Goal: Task Accomplishment & Management: Manage account settings

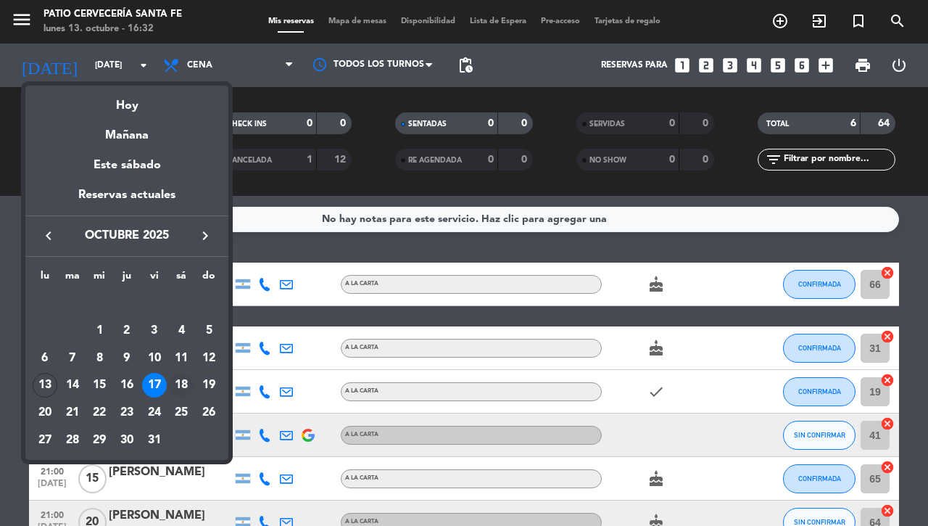
click at [183, 389] on div "18" at bounding box center [181, 385] width 25 height 25
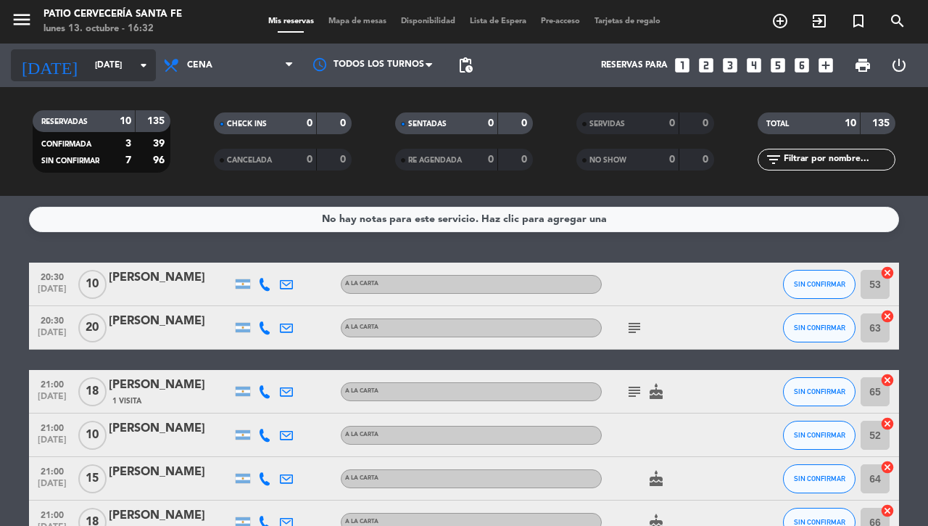
click at [88, 76] on input "[DATE]" at bounding box center [145, 65] width 115 height 25
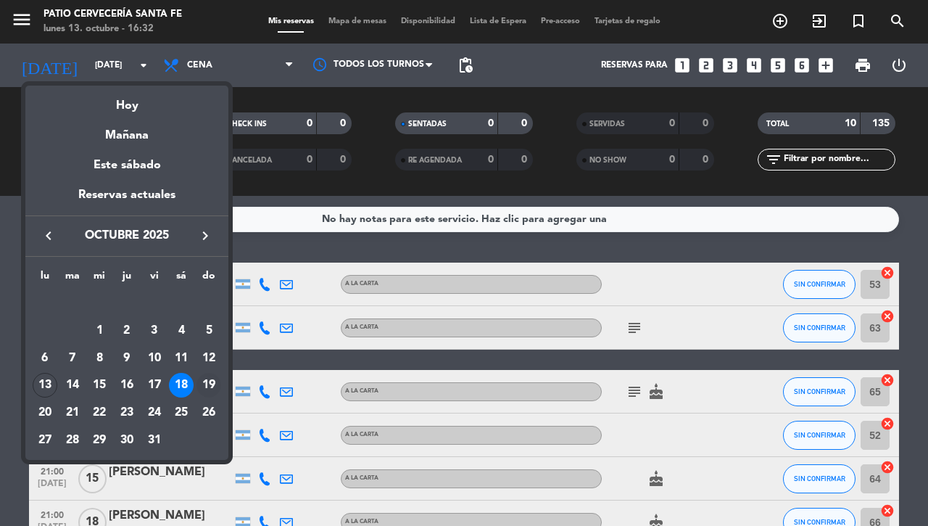
click at [207, 384] on div "19" at bounding box center [209, 385] width 25 height 25
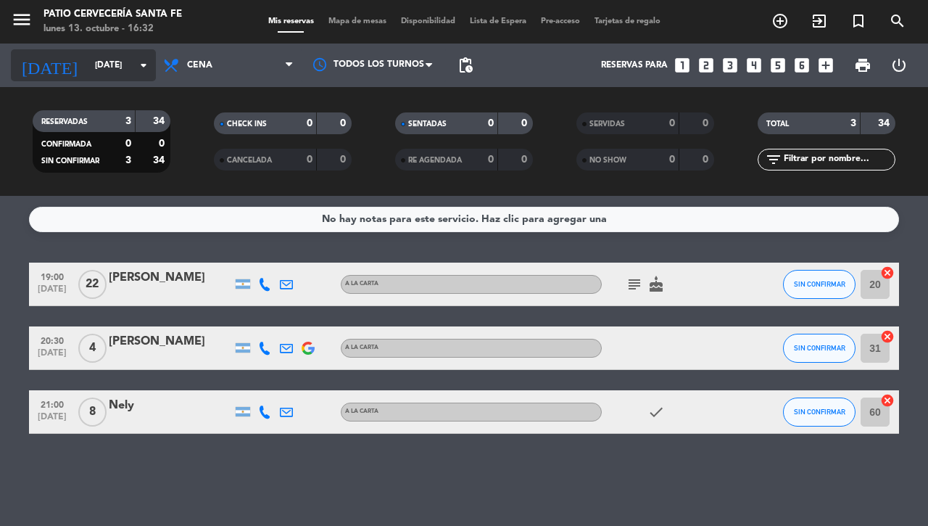
click at [89, 63] on input "[DATE]" at bounding box center [145, 65] width 115 height 25
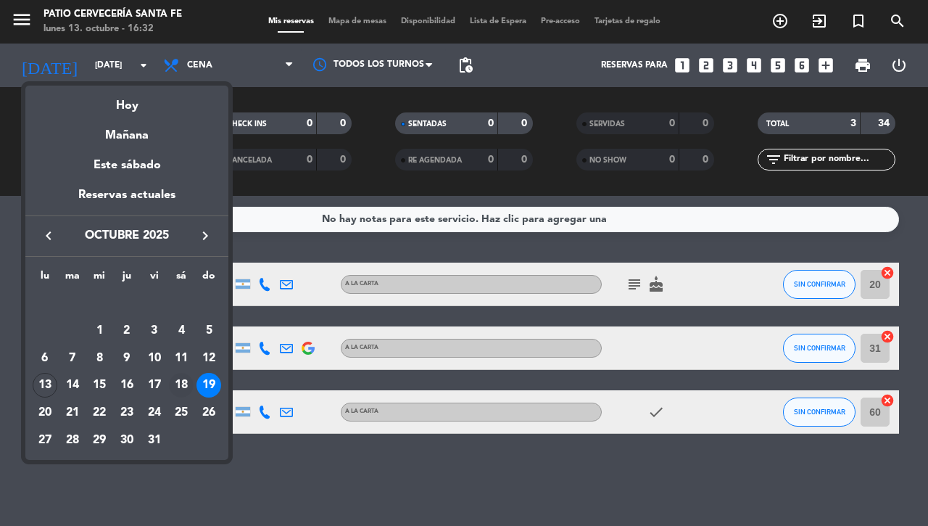
click at [182, 392] on div "18" at bounding box center [181, 385] width 25 height 25
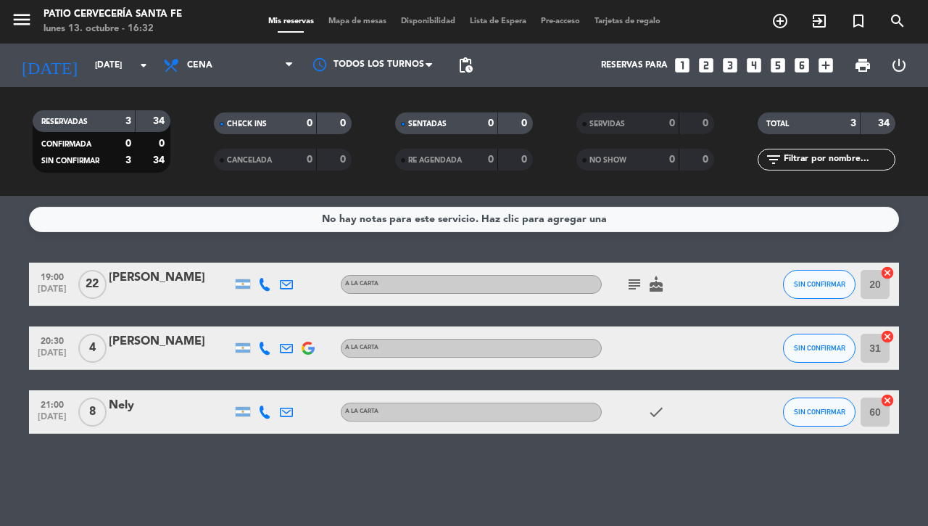
type input "[DATE]"
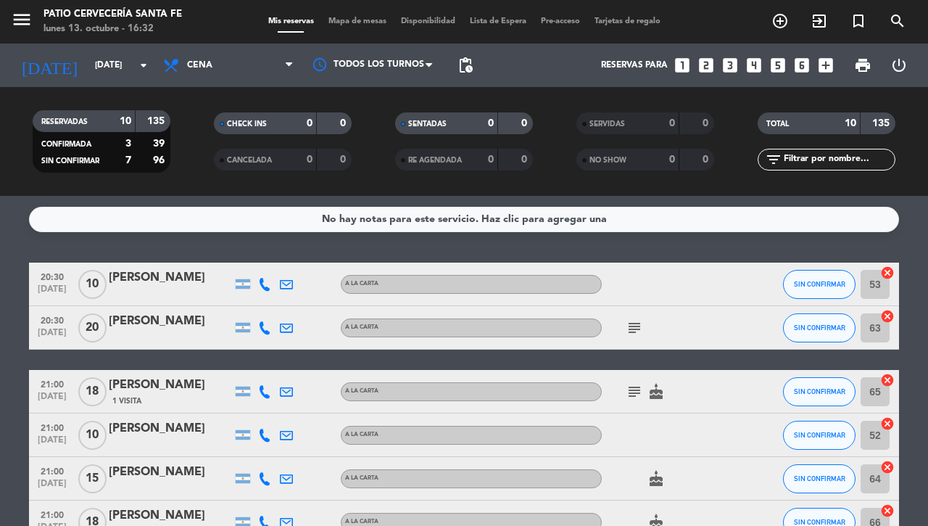
click at [496, 18] on span "Lista de Espera" at bounding box center [498, 21] width 71 height 8
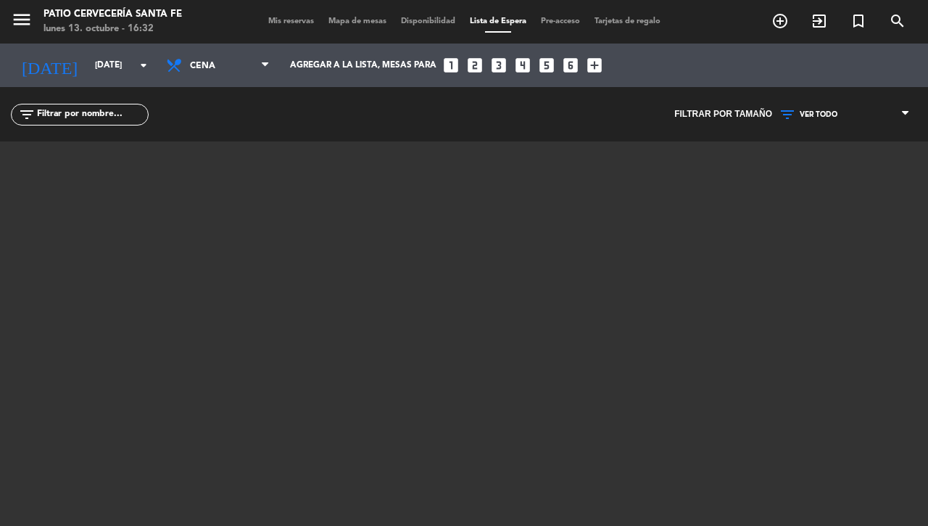
click at [286, 22] on span "Mis reservas" at bounding box center [291, 21] width 60 height 8
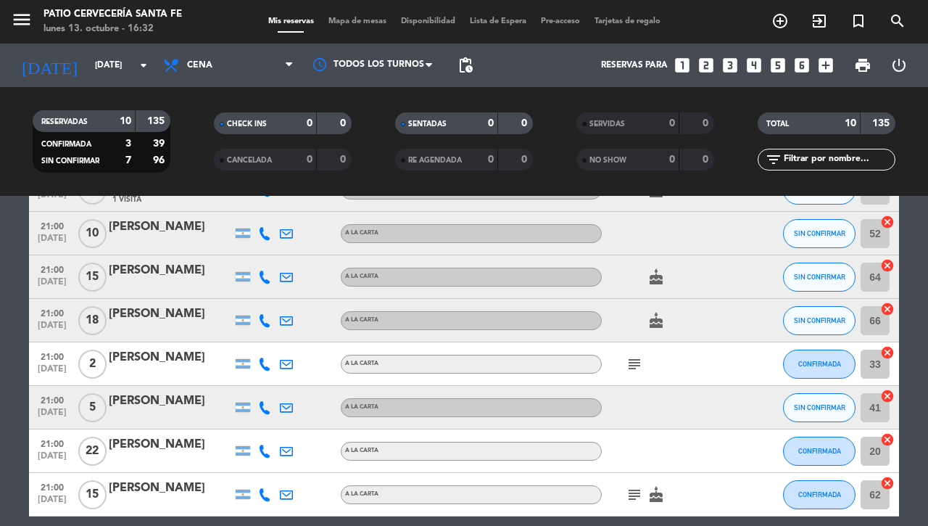
scroll to position [223, 0]
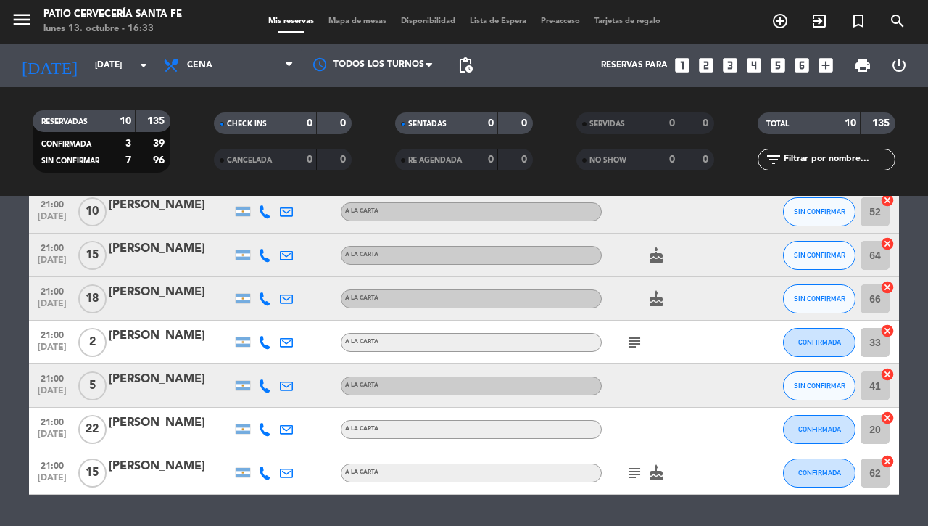
click at [21, 15] on icon "menu" at bounding box center [22, 20] width 22 height 22
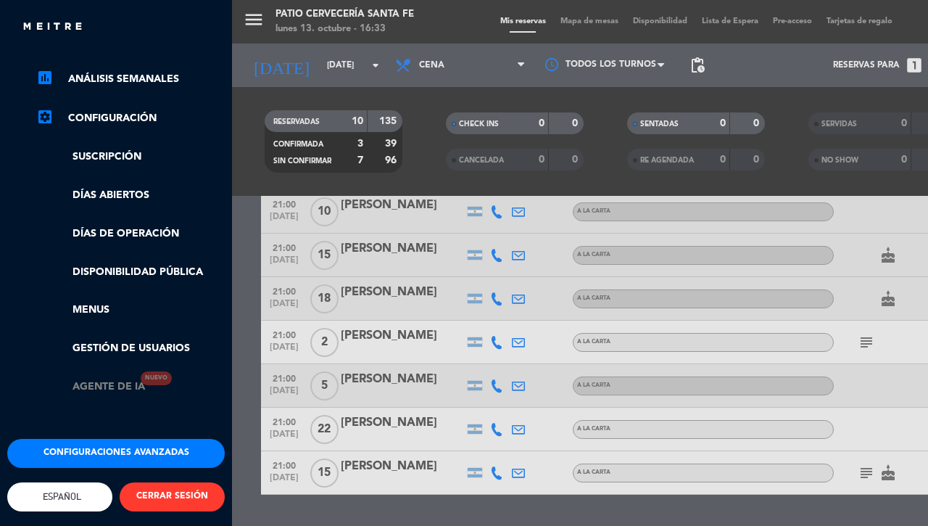
scroll to position [217, 0]
click at [102, 439] on button "Configuraciones avanzadas" at bounding box center [116, 453] width 218 height 29
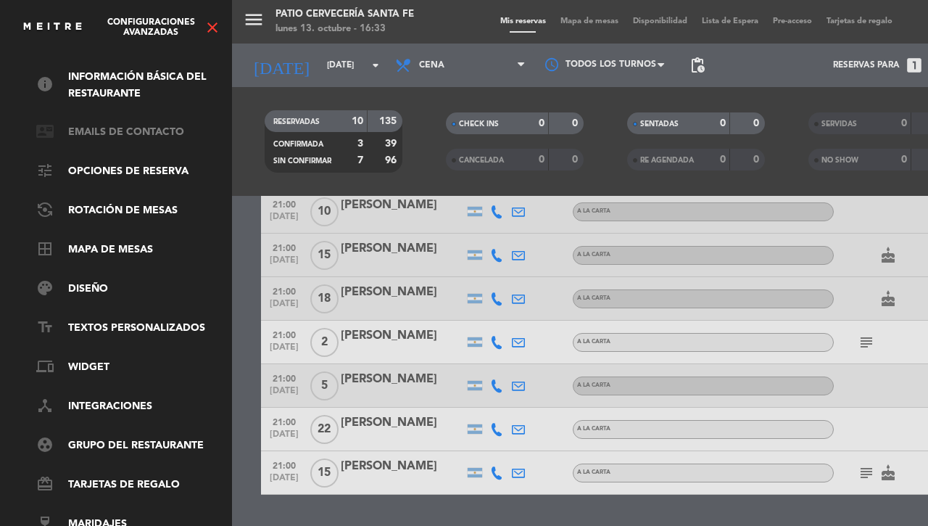
click at [96, 124] on link "contact_mail Emails de Contacto" at bounding box center [130, 132] width 189 height 17
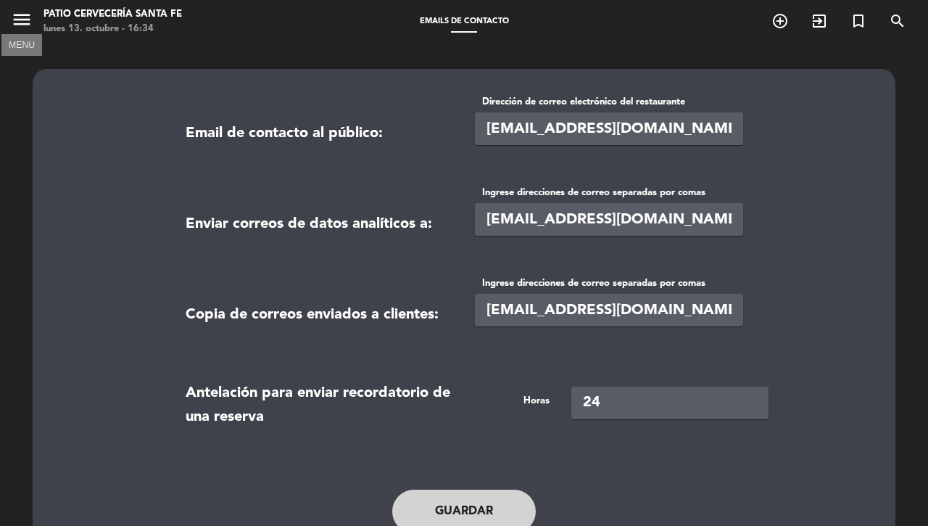
click at [25, 21] on icon "menu" at bounding box center [22, 20] width 22 height 22
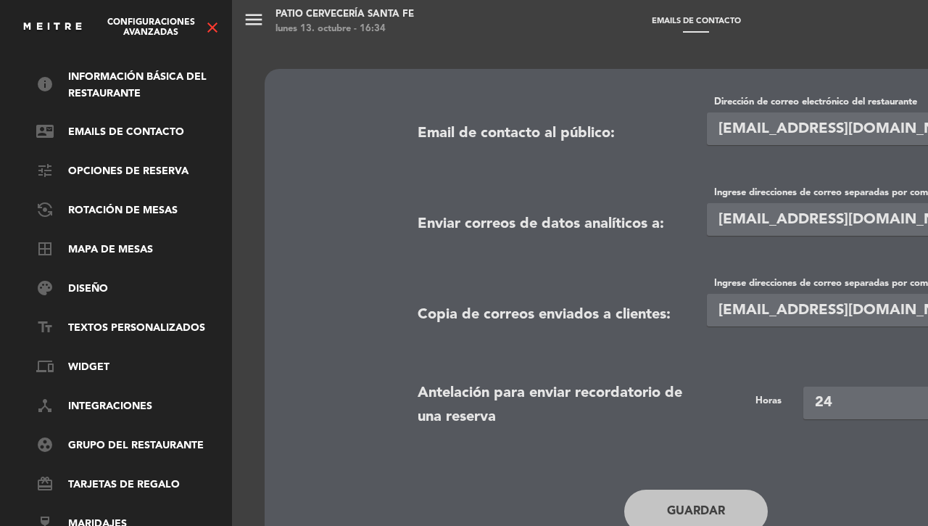
click at [210, 30] on icon "close" at bounding box center [212, 27] width 17 height 17
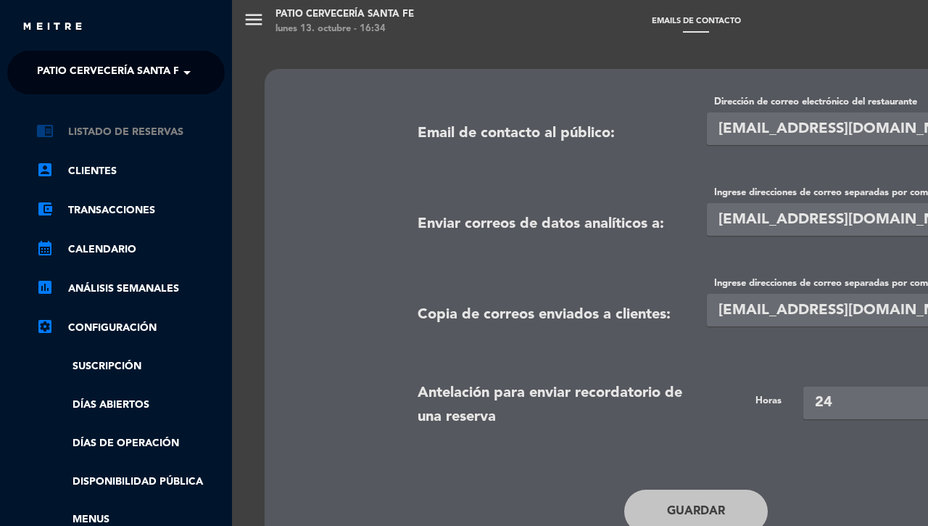
click at [109, 136] on link "chrome_reader_mode Listado de Reservas" at bounding box center [130, 131] width 189 height 17
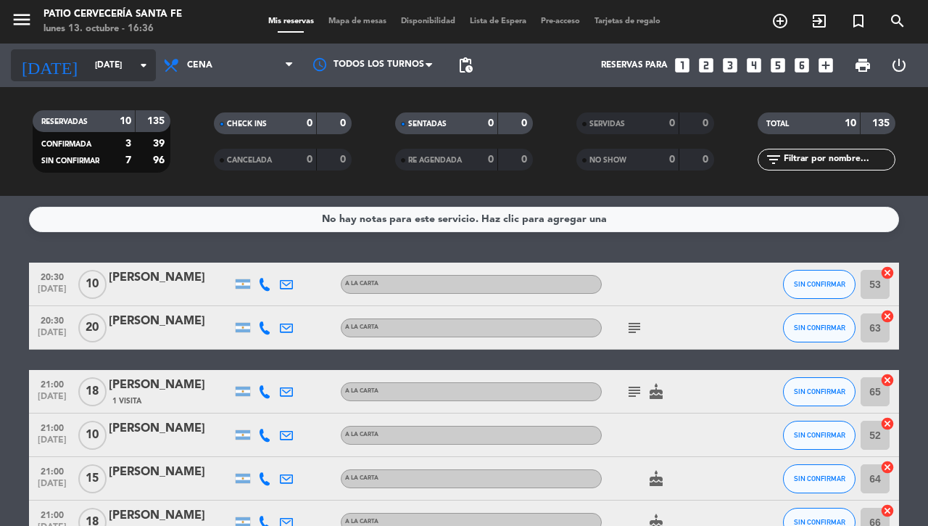
click at [88, 67] on input "[DATE]" at bounding box center [145, 65] width 115 height 25
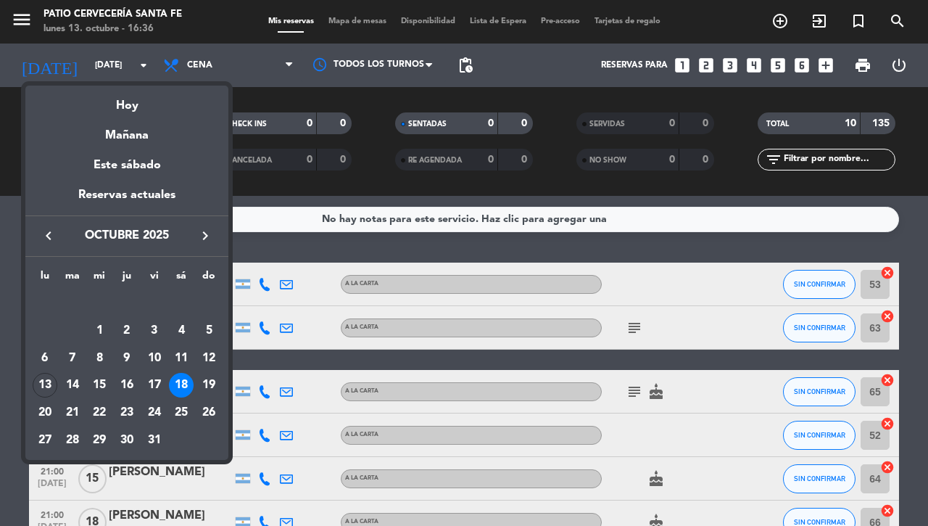
click at [896, 24] on div at bounding box center [464, 263] width 928 height 526
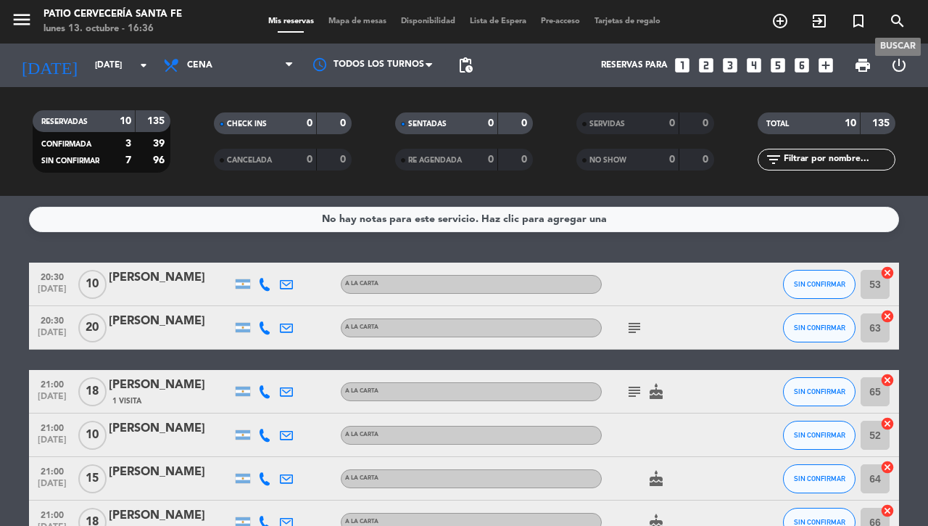
click at [898, 17] on icon "search" at bounding box center [897, 20] width 17 height 17
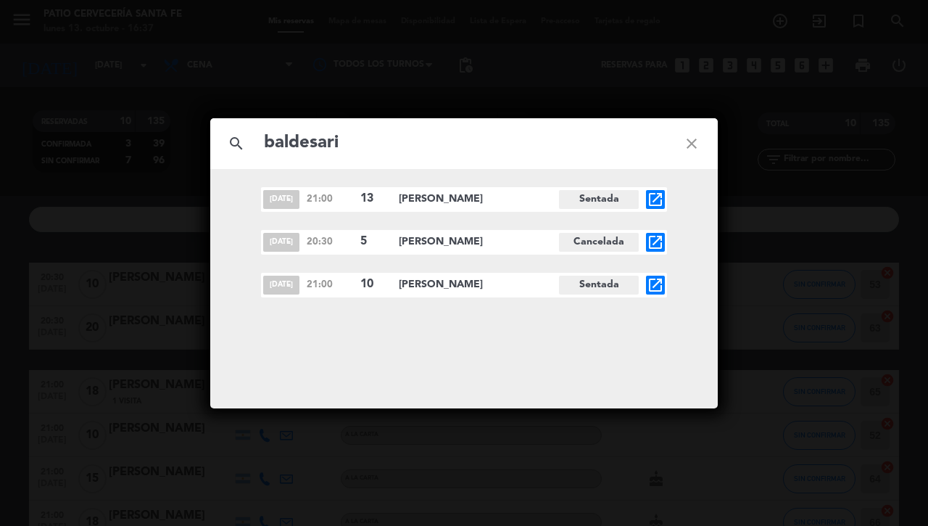
type input "baldesari"
click at [660, 283] on icon "open_in_new" at bounding box center [655, 284] width 17 height 17
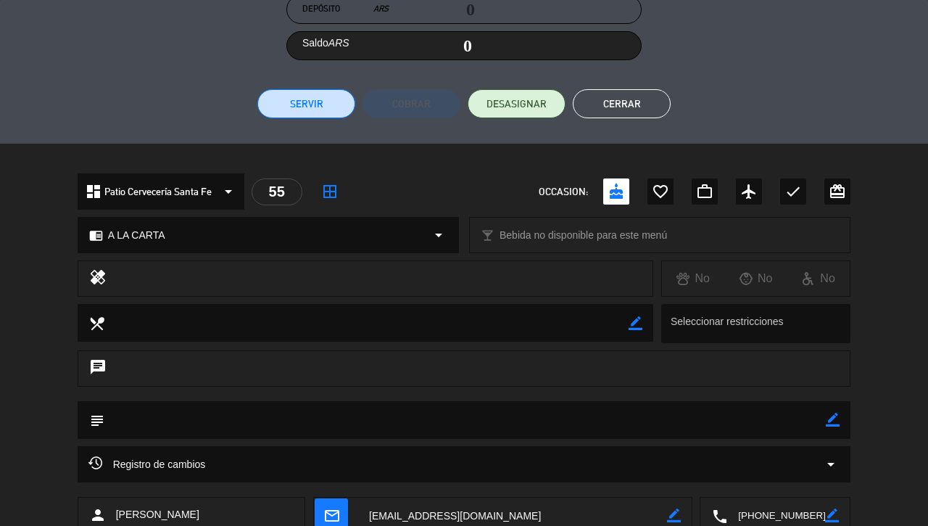
scroll to position [300, 0]
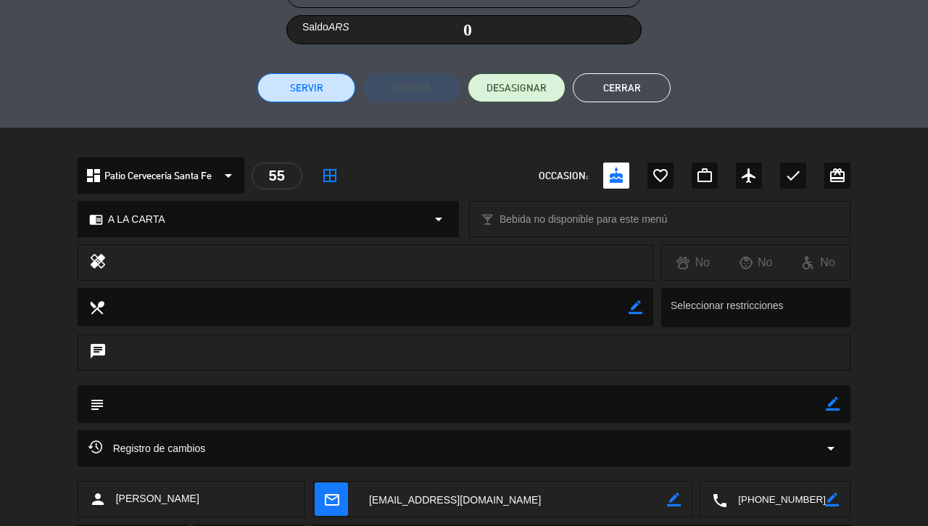
click at [637, 83] on button "Cerrar" at bounding box center [622, 87] width 98 height 29
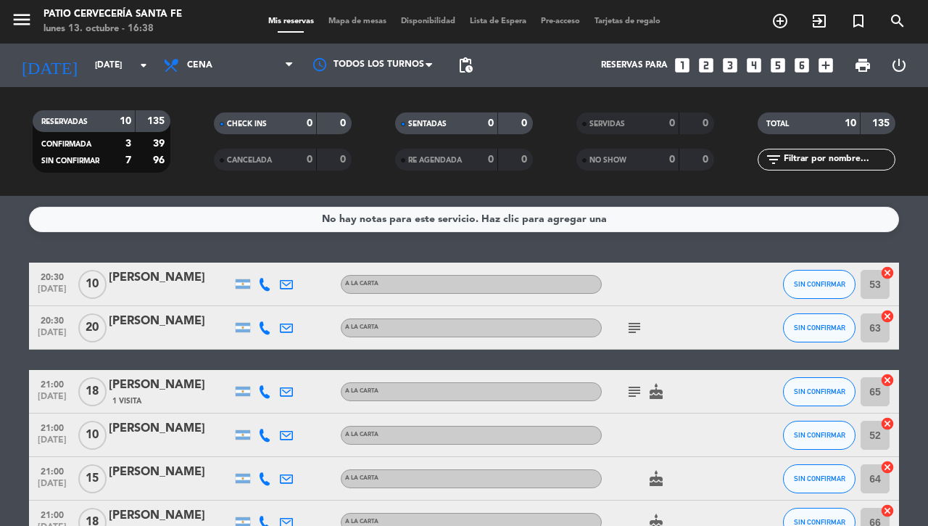
scroll to position [0, 0]
